Goal: Information Seeking & Learning: Learn about a topic

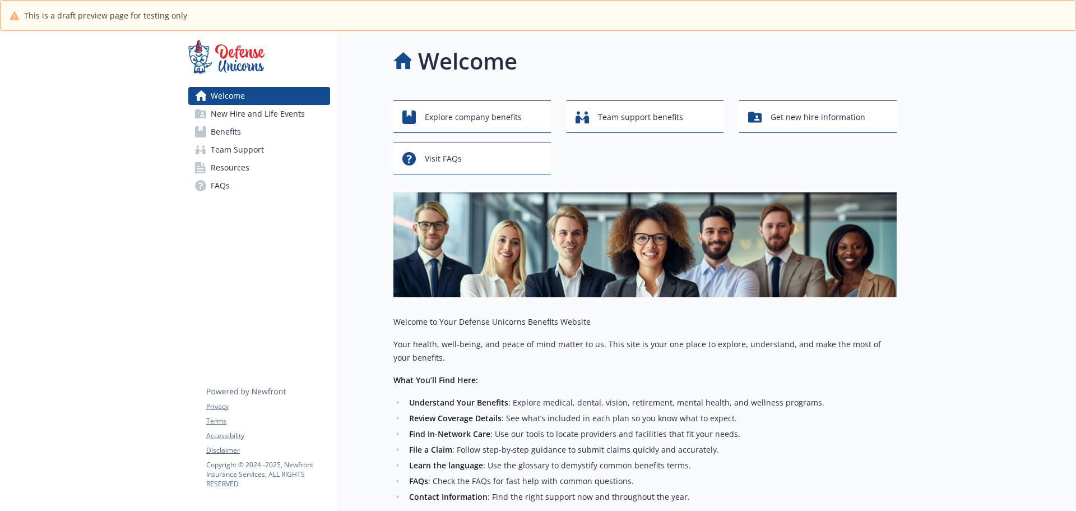
click at [234, 133] on span "Benefits" at bounding box center [226, 132] width 30 height 18
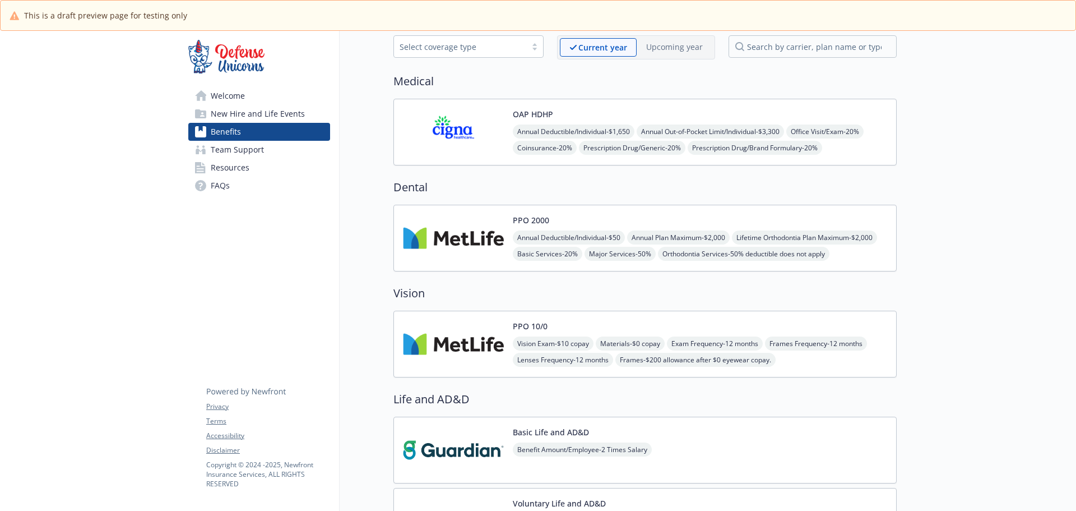
click at [469, 325] on img at bounding box center [453, 344] width 101 height 48
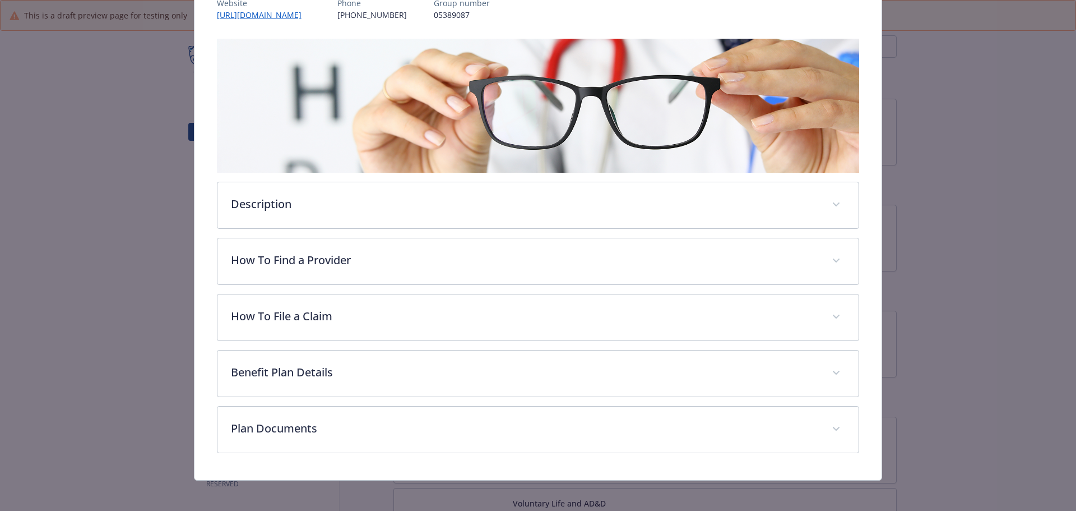
scroll to position [155, 0]
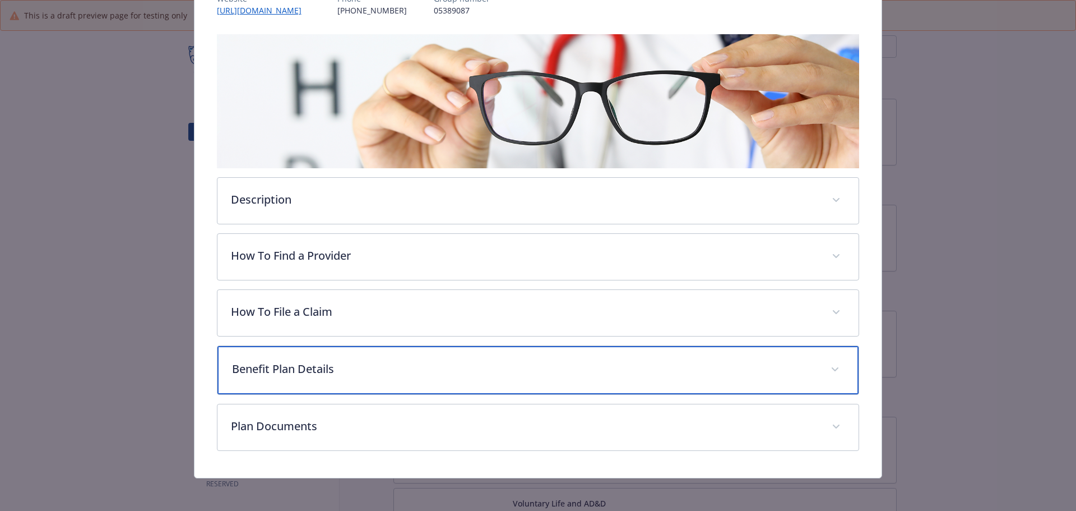
click at [435, 356] on div "Benefit Plan Details" at bounding box center [538, 370] width 642 height 48
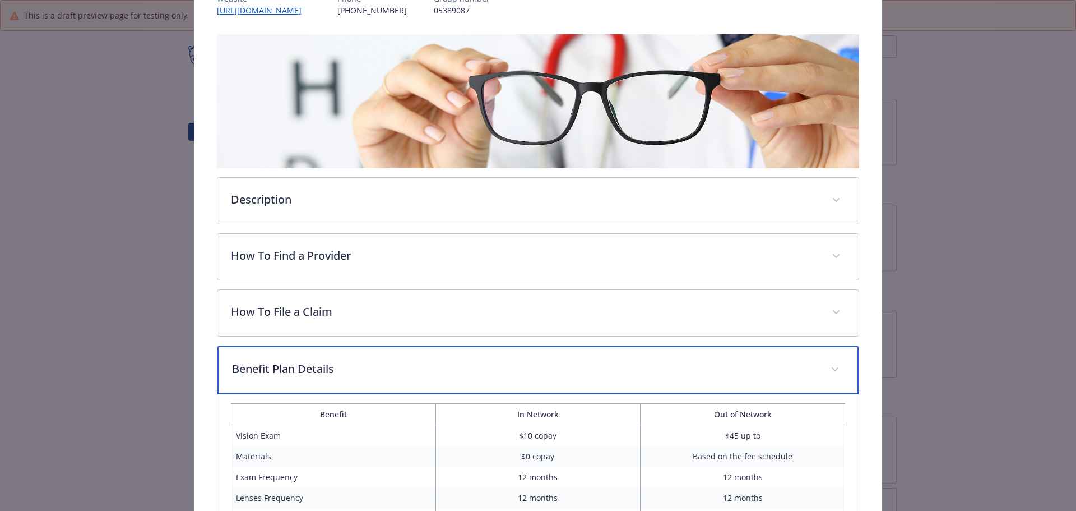
scroll to position [435, 0]
